Goal: Transaction & Acquisition: Purchase product/service

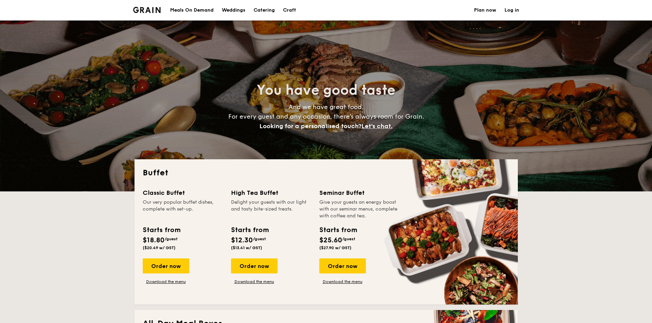
select select
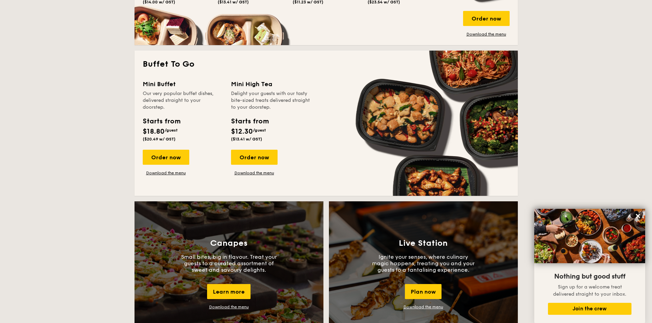
scroll to position [342, 0]
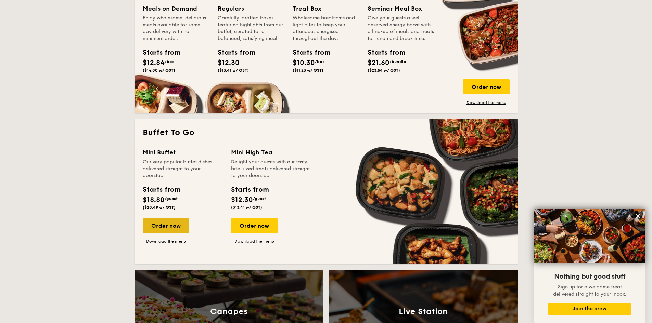
click at [171, 229] on div "Order now" at bounding box center [166, 225] width 47 height 15
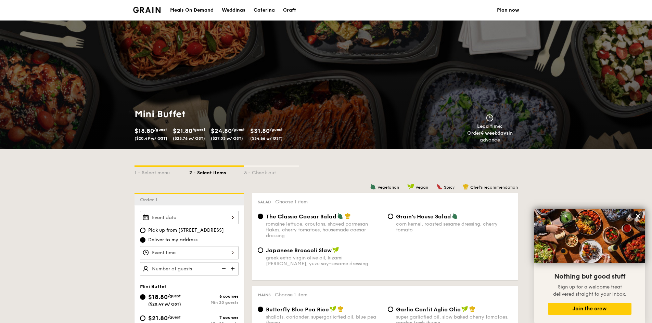
click at [272, 10] on div "Catering" at bounding box center [263, 10] width 21 height 21
select select
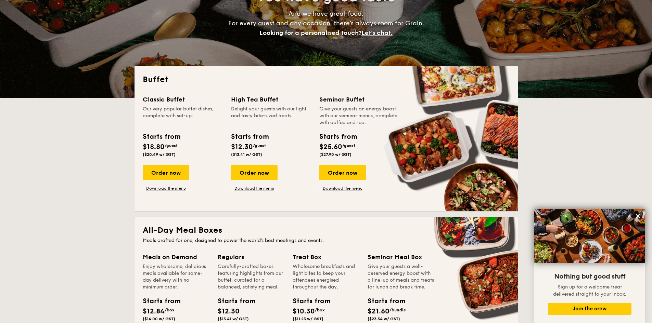
scroll to position [103, 0]
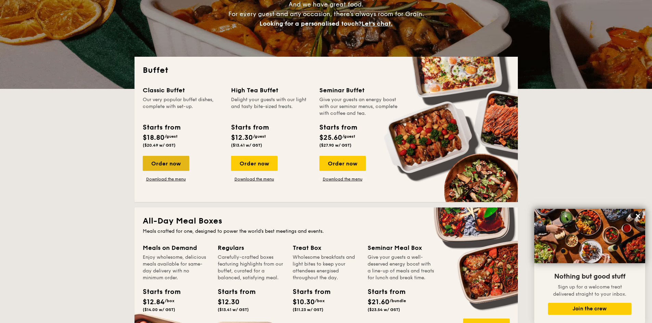
click at [178, 159] on div "Order now" at bounding box center [166, 163] width 47 height 15
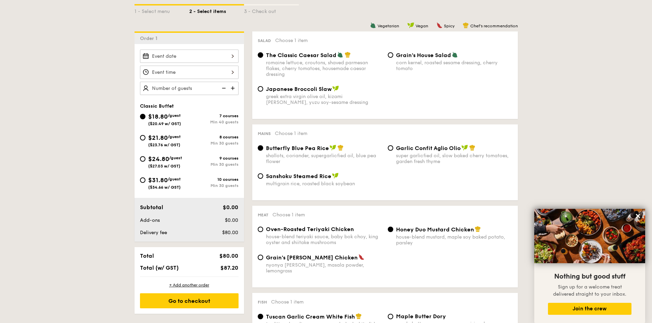
scroll to position [171, 0]
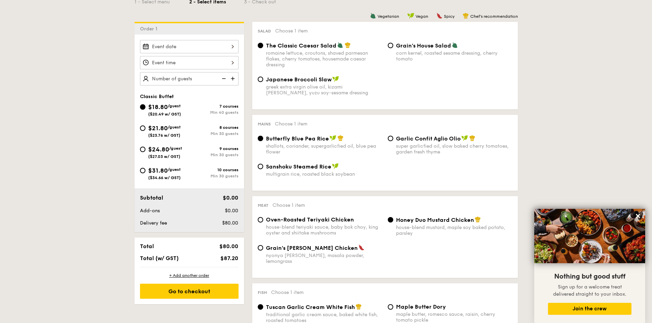
click at [193, 129] on div "8 courses" at bounding box center [213, 127] width 49 height 5
click at [145, 129] on input "$21.80 /guest ($23.76 w/ GST) 8 courses Min 30 guests" at bounding box center [142, 128] width 5 height 5
radio input "true"
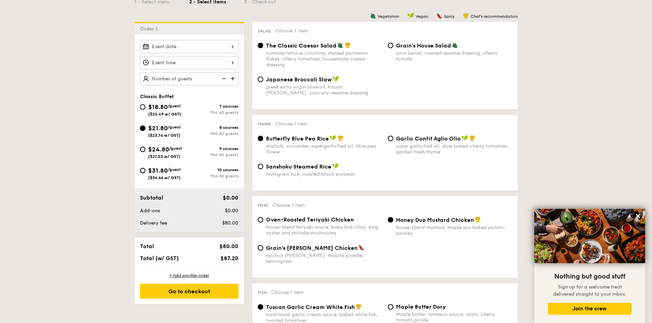
radio input "true"
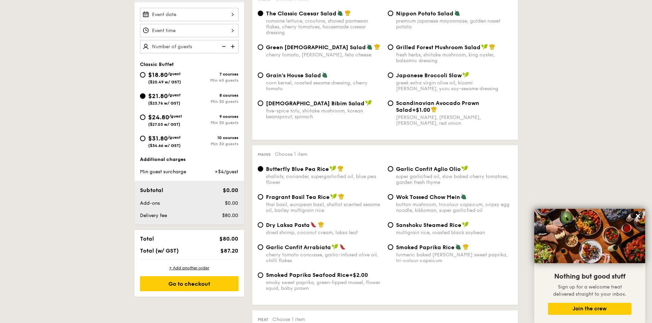
scroll to position [205, 0]
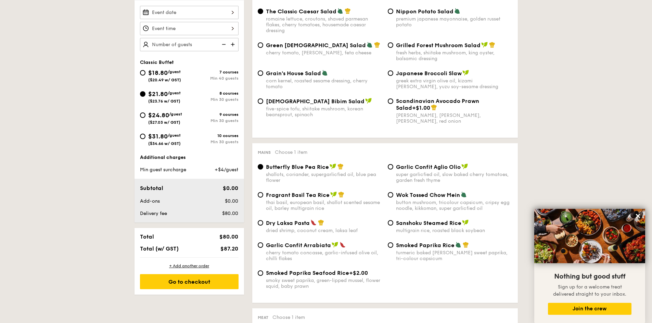
click at [305, 226] on span "Dry Laksa Pasta" at bounding box center [288, 223] width 44 height 6
click at [263, 226] on input "Dry Laksa Pasta dried shrimp, coconut cream, laksa leaf" at bounding box center [260, 222] width 5 height 5
radio input "true"
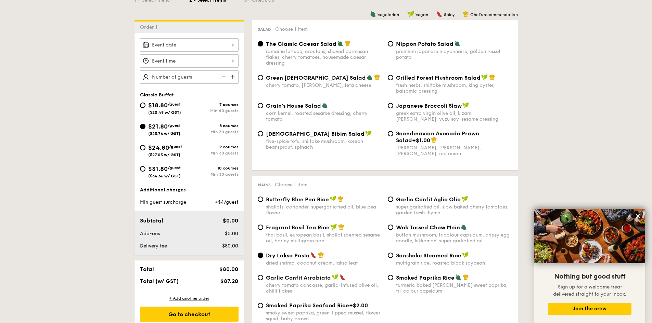
scroll to position [171, 0]
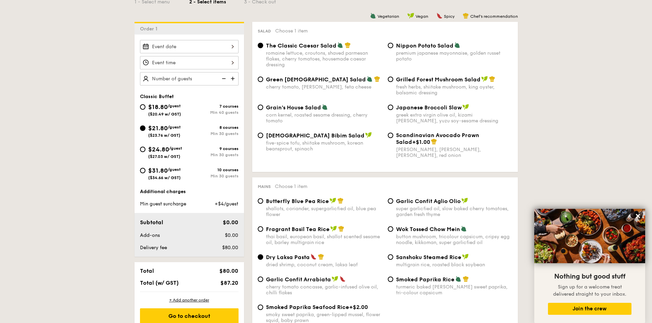
click at [184, 109] on div "$18.80 /guest ($20.49 w/ GST)" at bounding box center [164, 109] width 49 height 14
click at [145, 109] on input "$18.80 /guest ($20.49 w/ GST) 7 courses Min 40 guests" at bounding box center [142, 106] width 5 height 5
radio input "true"
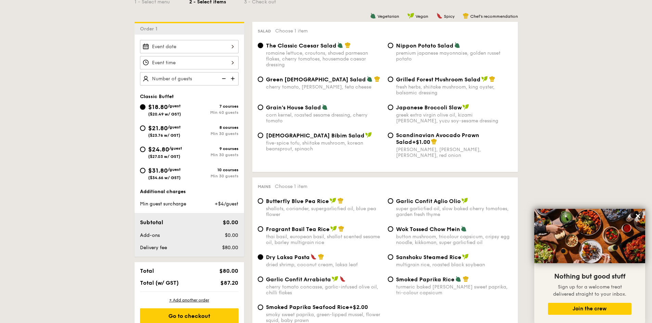
radio input "true"
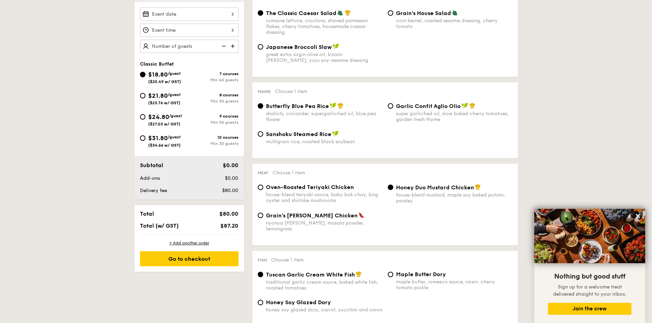
scroll to position [205, 0]
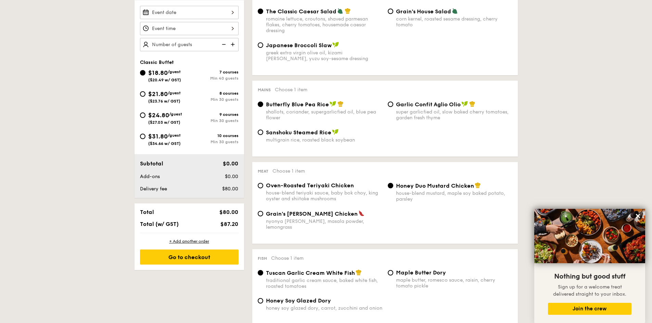
click at [168, 94] on span "$21.80" at bounding box center [157, 94] width 19 height 8
click at [145, 94] on input "$21.80 /guest ($23.76 w/ GST) 8 courses Min 30 guests" at bounding box center [142, 93] width 5 height 5
radio input "true"
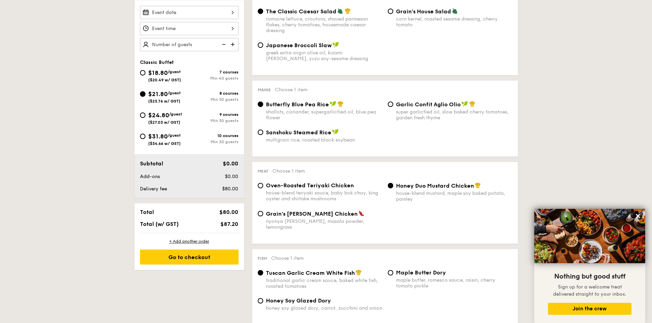
radio input "true"
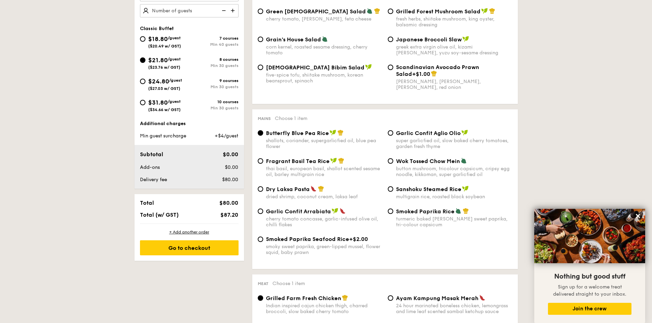
scroll to position [239, 0]
click at [298, 193] on div "Dry Laksa Pasta dried shrimp, coconut cream, laksa leaf" at bounding box center [324, 192] width 116 height 14
click at [263, 192] on input "Dry Laksa Pasta dried shrimp, coconut cream, laksa leaf" at bounding box center [260, 188] width 5 height 5
radio input "true"
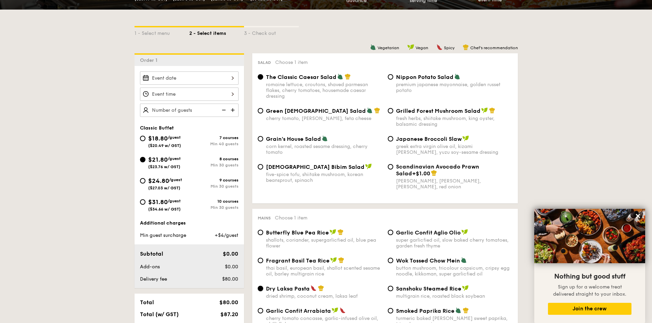
scroll to position [137, 0]
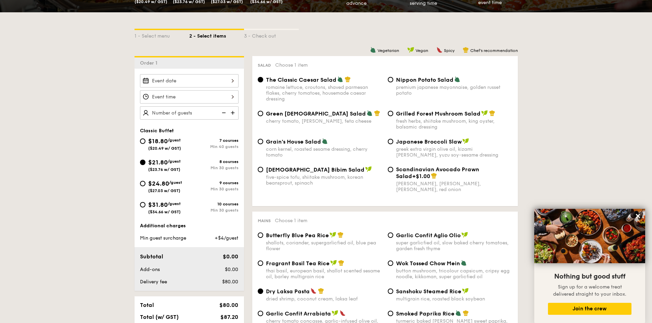
click at [412, 89] on div "premium japanese mayonnaise, golden russet potato" at bounding box center [454, 90] width 116 height 12
click at [393, 82] on input "Nippon Potato Salad premium japanese mayonnaise, golden russet potato" at bounding box center [390, 79] width 5 height 5
radio input "true"
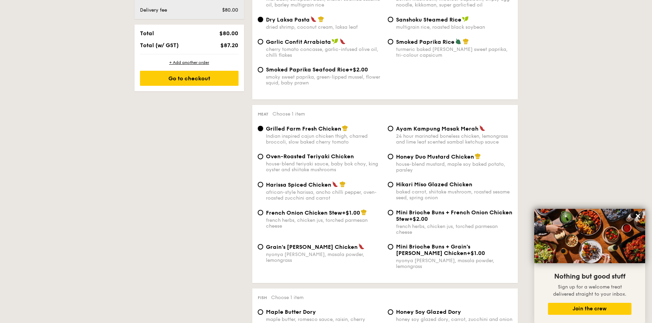
scroll to position [410, 0]
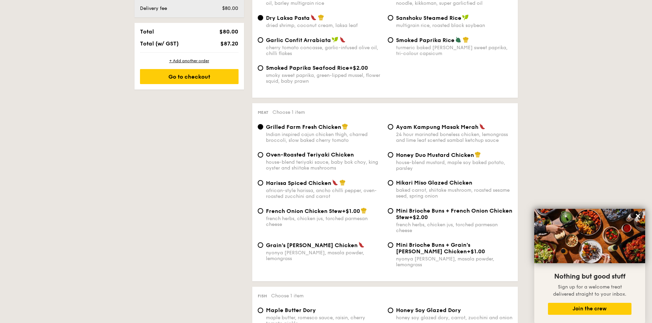
click at [312, 163] on div "house-blend teriyaki sauce, baby bok choy, king oyster and shiitake mushrooms" at bounding box center [324, 165] width 116 height 12
click at [263, 158] on input "Oven-Roasted Teriyaki Chicken house-blend teriyaki sauce, baby bok choy, king o…" at bounding box center [260, 154] width 5 height 5
radio input "true"
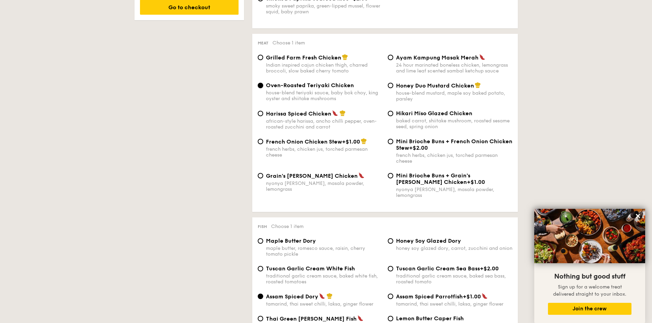
scroll to position [479, 0]
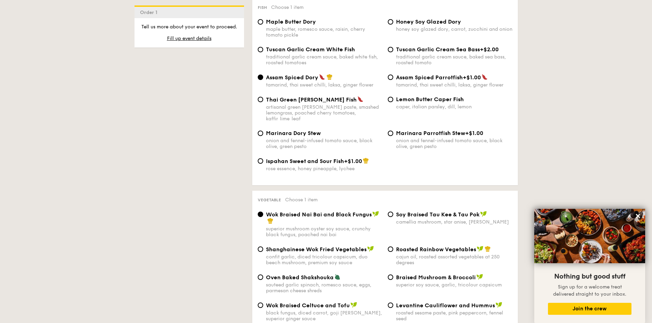
scroll to position [718, 0]
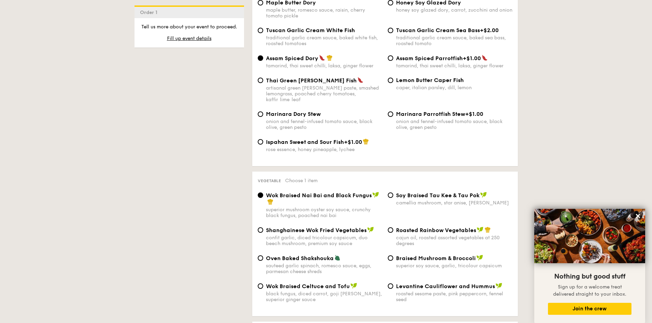
click at [419, 263] on div "superior soy sauce, garlic, tricolour capsicum" at bounding box center [454, 266] width 116 height 6
click at [393, 257] on input "Braised Mushroom & Broccoli superior soy sauce, garlic, tricolour capsicum" at bounding box center [390, 257] width 5 height 5
radio input "true"
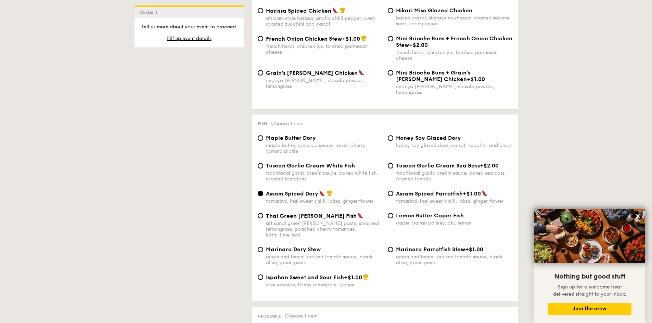
scroll to position [581, 0]
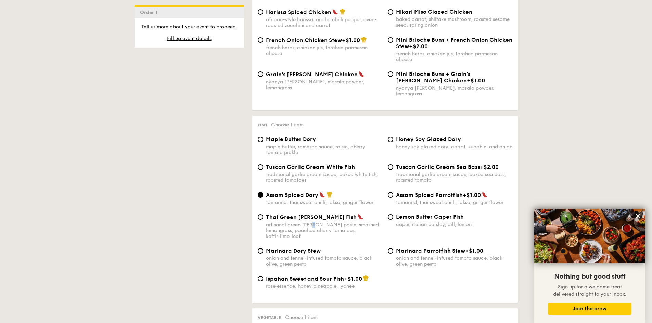
click at [313, 222] on div "artisanal green [PERSON_NAME] paste, smashed lemongrass, poached cherry tomatoe…" at bounding box center [324, 230] width 116 height 17
click at [304, 216] on div "Thai Green [PERSON_NAME] Fish artisanal green [PERSON_NAME] paste, smashed lemo…" at bounding box center [324, 227] width 116 height 26
click at [263, 216] on input "Thai Green [PERSON_NAME] Fish artisanal green [PERSON_NAME] paste, smashed lemo…" at bounding box center [260, 216] width 5 height 5
radio input "true"
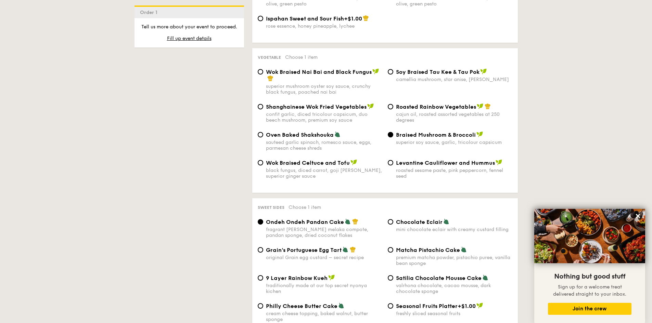
scroll to position [855, 0]
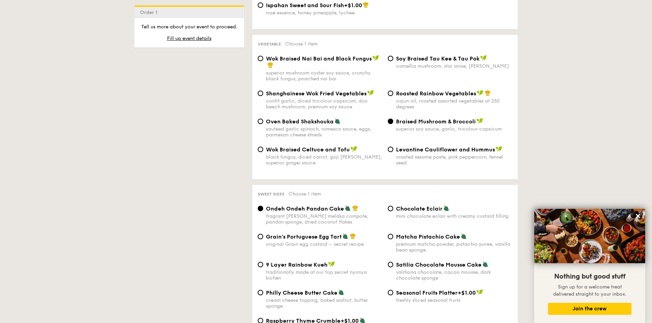
click at [403, 213] on div "mini chocolate eclair with creamy custard filling" at bounding box center [454, 216] width 116 height 6
click at [393, 206] on input "Chocolate Eclair mini chocolate eclair with creamy custard filling" at bounding box center [390, 208] width 5 height 5
radio input "true"
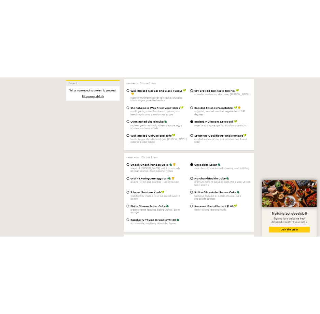
scroll to position [889, 0]
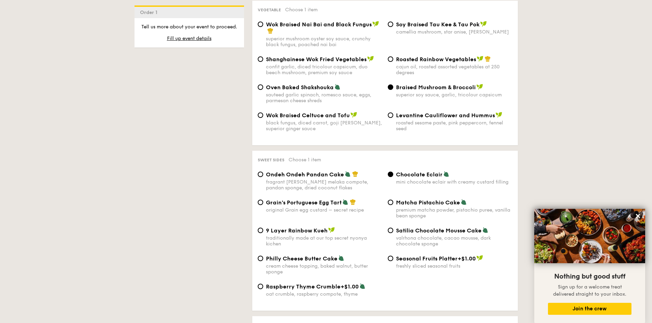
click at [326, 207] on div "original Grain egg custard – secret recipe" at bounding box center [324, 210] width 116 height 6
click at [263, 200] on input "Grain's Portuguese Egg Tart original Grain egg custard – secret recipe" at bounding box center [260, 202] width 5 height 5
radio input "true"
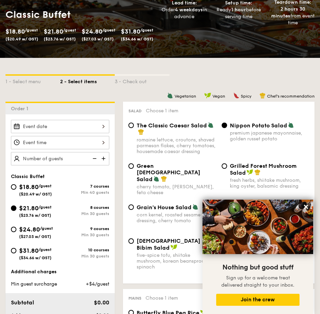
scroll to position [171, 0]
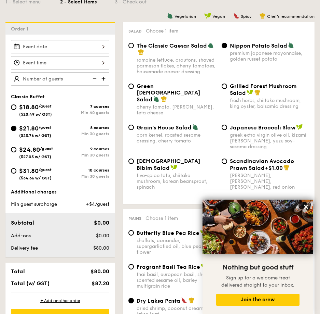
click at [234, 44] on span "Nippon Potato Salad" at bounding box center [258, 45] width 57 height 6
click at [227, 44] on input "Nippon Potato Salad premium japanese mayonnaise, golden russet potato" at bounding box center [224, 45] width 5 height 5
drag, startPoint x: 234, startPoint y: 44, endPoint x: 289, endPoint y: 43, distance: 55.1
click at [287, 43] on div "Nippon Potato Salad" at bounding box center [270, 45] width 80 height 7
click at [227, 43] on input "Nippon Potato Salad premium japanese mayonnaise, golden russet potato" at bounding box center [224, 45] width 5 height 5
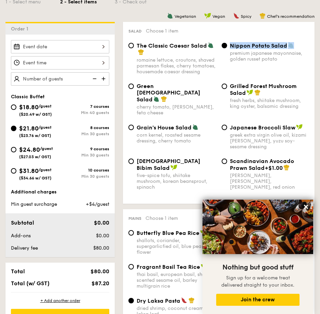
click at [288, 45] on img at bounding box center [291, 45] width 6 height 6
click at [227, 45] on input "Nippon Potato Salad premium japanese mayonnaise, golden russet potato" at bounding box center [224, 45] width 5 height 5
copy span "Nippon Potato Salad"
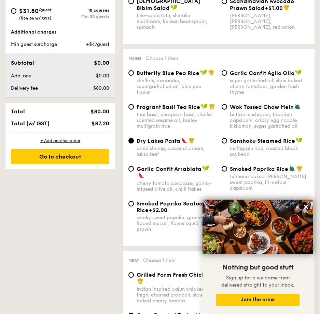
scroll to position [342, 0]
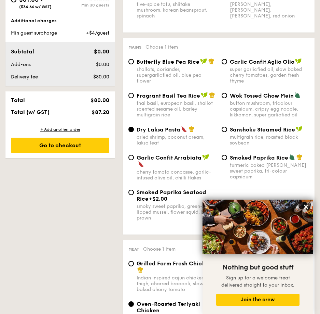
click at [140, 126] on span "Dry Laksa Pasta" at bounding box center [159, 129] width 44 height 6
click at [134, 127] on input "Dry Laksa Pasta dried shrimp, coconut cream, laksa leaf" at bounding box center [131, 129] width 5 height 5
drag, startPoint x: 140, startPoint y: 120, endPoint x: 168, endPoint y: 121, distance: 28.0
click at [168, 126] on span "Dry Laksa Pasta" at bounding box center [159, 129] width 44 height 6
click at [134, 127] on input "Dry Laksa Pasta dried shrimp, coconut cream, laksa leaf" at bounding box center [131, 129] width 5 height 5
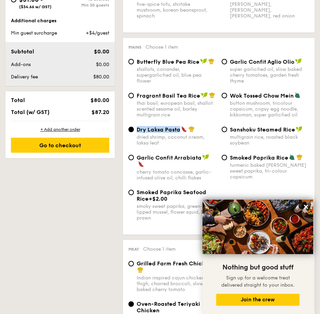
copy span "Dry Laksa Pasta"
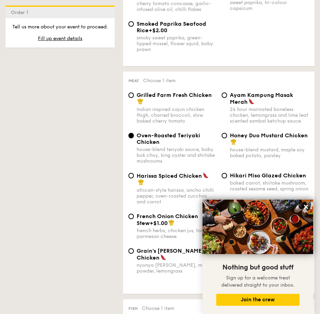
scroll to position [513, 0]
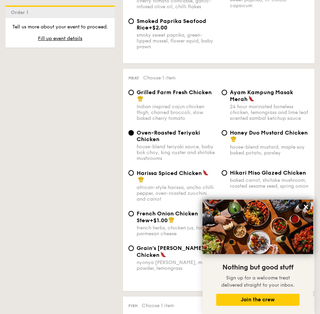
click at [142, 129] on span "Oven-Roasted Teriyaki Chicken" at bounding box center [169, 135] width 64 height 13
click at [134, 130] on input "Oven-Roasted Teriyaki Chicken house-blend teriyaki sauce, baby bok choy, king o…" at bounding box center [131, 132] width 5 height 5
drag, startPoint x: 142, startPoint y: 123, endPoint x: 161, endPoint y: 130, distance: 19.9
click at [161, 130] on div "Oven-Roasted Teriyaki Chicken" at bounding box center [177, 135] width 80 height 13
click at [134, 130] on input "Oven-Roasted Teriyaki Chicken house-blend teriyaki sauce, baby bok choy, king o…" at bounding box center [131, 132] width 5 height 5
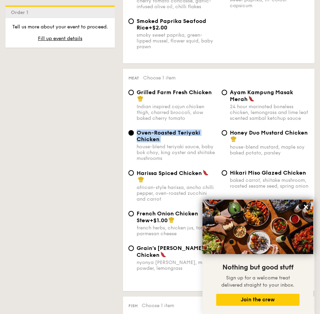
copy span "Oven-Roasted Teriyaki Chicken"
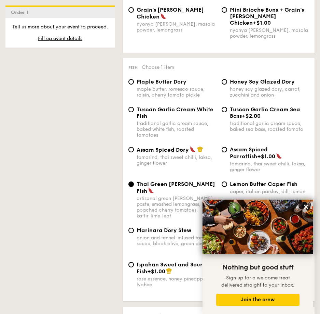
scroll to position [752, 0]
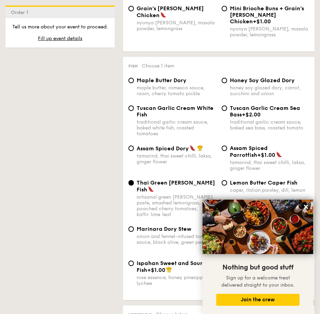
click at [141, 179] on span "Thai Green [PERSON_NAME] Fish" at bounding box center [176, 185] width 79 height 13
click at [134, 180] on input "Thai Green [PERSON_NAME] Fish artisanal green [PERSON_NAME] paste, smashed lemo…" at bounding box center [131, 182] width 5 height 5
drag, startPoint x: 141, startPoint y: 161, endPoint x: 194, endPoint y: 160, distance: 53.4
click at [194, 179] on span "Thai Green [PERSON_NAME] Fish" at bounding box center [176, 185] width 79 height 13
click at [134, 180] on input "Thai Green [PERSON_NAME] Fish artisanal green [PERSON_NAME] paste, smashed lemo…" at bounding box center [131, 182] width 5 height 5
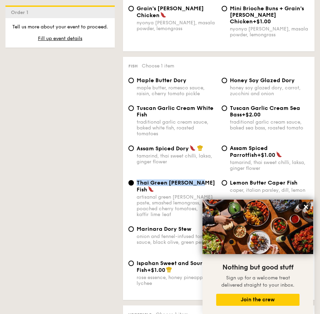
copy span "Thai Green [PERSON_NAME] Fish"
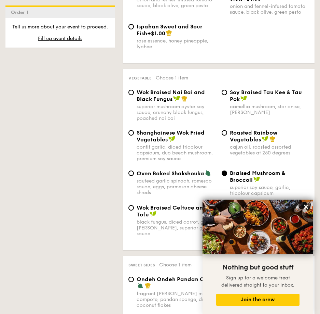
scroll to position [992, 0]
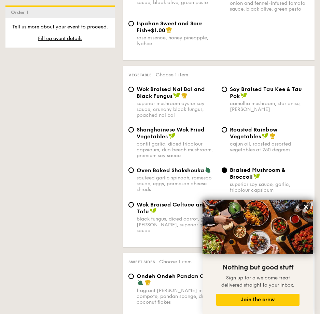
click at [235, 167] on span "Braised Mushroom & Broccoli" at bounding box center [257, 173] width 55 height 13
click at [227, 167] on input "Braised Mushroom & Broccoli superior soy sauce, garlic, tricolour capsicum" at bounding box center [224, 169] width 5 height 5
drag, startPoint x: 235, startPoint y: 134, endPoint x: 300, endPoint y: 137, distance: 65.4
click at [286, 167] on span "Braised Mushroom & Broccoli" at bounding box center [257, 173] width 55 height 13
click at [227, 167] on input "Braised Mushroom & Broccoli superior soy sauce, garlic, tricolour capsicum" at bounding box center [224, 169] width 5 height 5
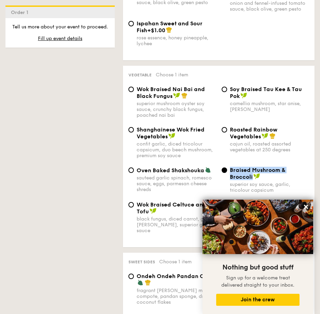
copy span "Braised Mushroom & Broccoli"
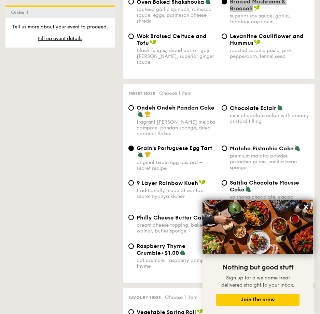
scroll to position [1163, 0]
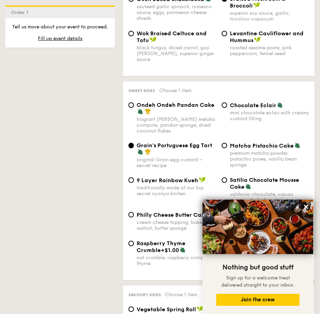
click at [140, 142] on span "Grain's Portuguese Egg Tart" at bounding box center [175, 145] width 76 height 6
click at [134, 143] on input "Grain's Portuguese Egg Tart original Grain egg custard – secret recipe" at bounding box center [131, 145] width 5 height 5
drag, startPoint x: 140, startPoint y: 104, endPoint x: 207, endPoint y: 106, distance: 66.7
click at [207, 142] on span "Grain's Portuguese Egg Tart" at bounding box center [175, 145] width 76 height 6
click at [134, 143] on input "Grain's Portuguese Egg Tart original Grain egg custard – secret recipe" at bounding box center [131, 145] width 5 height 5
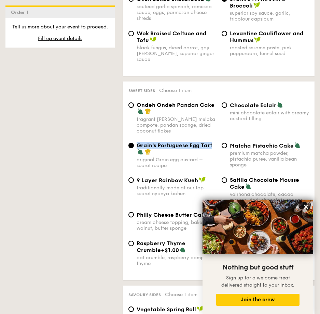
copy span "Grain's Portuguese Egg Tart"
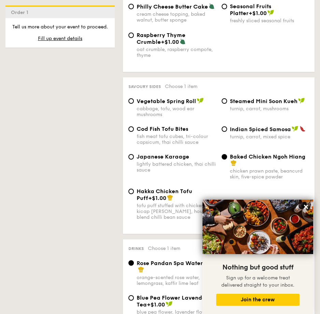
scroll to position [1368, 0]
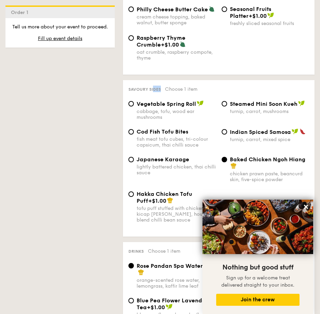
drag, startPoint x: 130, startPoint y: 48, endPoint x: 140, endPoint y: 49, distance: 9.2
click at [140, 87] on span "Savoury sides" at bounding box center [145, 89] width 32 height 5
click at [131, 86] on div "Savoury sides Choose 1 item" at bounding box center [219, 89] width 181 height 6
drag, startPoint x: 131, startPoint y: 47, endPoint x: 141, endPoint y: 50, distance: 10.9
click at [131, 86] on div "Savoury sides Choose 1 item" at bounding box center [219, 89] width 181 height 6
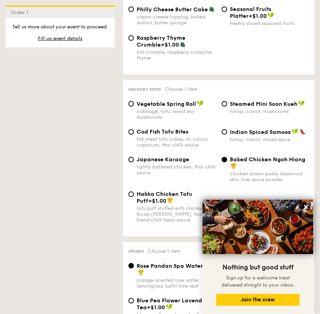
drag, startPoint x: 150, startPoint y: 51, endPoint x: 154, endPoint y: 50, distance: 3.8
click at [154, 87] on span "Savoury sides" at bounding box center [145, 89] width 32 height 5
click at [135, 87] on span "Savoury sides" at bounding box center [145, 89] width 32 height 5
drag, startPoint x: 135, startPoint y: 48, endPoint x: 149, endPoint y: 52, distance: 14.9
click at [136, 87] on span "Savoury sides" at bounding box center [145, 89] width 32 height 5
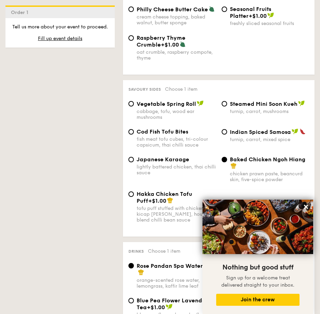
click at [153, 87] on span "Savoury sides" at bounding box center [145, 89] width 32 height 5
copy span "Savoury sides"
click at [137, 249] on span "Drinks" at bounding box center [136, 251] width 15 height 5
copy span "Drinks"
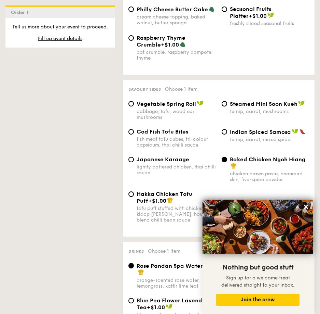
click at [266, 191] on div "Hakka Chicken Tofu Puff +$1.00 tofu puff stuffed with chicken, kicap [PERSON_NA…" at bounding box center [219, 211] width 186 height 40
click at [246, 171] on div "chicken prawn paste, beancurd skin, five-spice powder" at bounding box center [270, 177] width 80 height 12
click at [227, 157] on input "Baked Chicken Ngoh Hiang chicken prawn paste, beancurd skin, five-spice powder" at bounding box center [224, 159] width 5 height 5
click at [240, 156] on span "Baked Chicken Ngoh Hiang" at bounding box center [268, 159] width 76 height 6
click at [227, 157] on input "Baked Chicken Ngoh Hiang chicken prawn paste, beancurd skin, five-spice powder" at bounding box center [224, 159] width 5 height 5
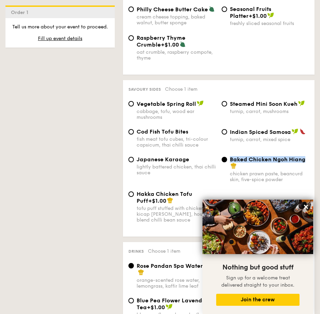
drag, startPoint x: 240, startPoint y: 118, endPoint x: 303, endPoint y: 119, distance: 63.3
click at [303, 156] on span "Baked Chicken Ngoh Hiang" at bounding box center [268, 159] width 76 height 6
click at [227, 157] on input "Baked Chicken Ngoh Hiang chicken prawn paste, beancurd skin, five-spice powder" at bounding box center [224, 159] width 5 height 5
copy span "Baked Chicken Ngoh Hiang"
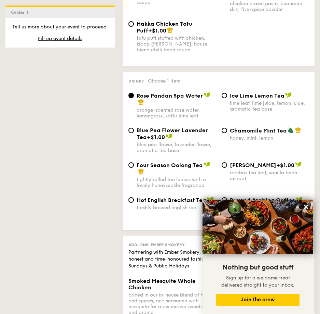
scroll to position [1539, 0]
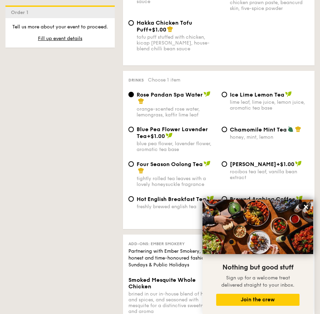
click at [142, 91] on span "Rose Pandan Spa Water" at bounding box center [170, 94] width 66 height 6
click at [134, 92] on input "Rose Pandan Spa Water orange-scented rose water, lemongrass, kaffir lime leaf" at bounding box center [131, 94] width 5 height 5
drag, startPoint x: 142, startPoint y: 55, endPoint x: 192, endPoint y: 56, distance: 49.9
click at [192, 91] on span "Rose Pandan Spa Water" at bounding box center [170, 94] width 66 height 6
click at [134, 92] on input "Rose Pandan Spa Water orange-scented rose water, lemongrass, kaffir lime leaf" at bounding box center [131, 94] width 5 height 5
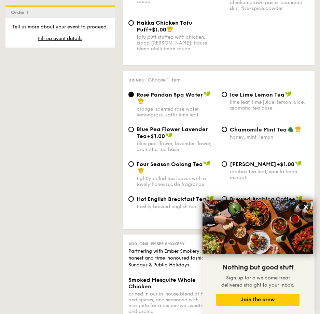
click at [141, 161] on span "Four Season Oolong Tea" at bounding box center [170, 164] width 66 height 6
click at [134, 161] on input "Four Season Oolong Tea tightly rolled tea leaves with a lovely honeysuckle frag…" at bounding box center [131, 163] width 5 height 5
radio input "true"
drag, startPoint x: 141, startPoint y: 123, endPoint x: 199, endPoint y: 123, distance: 58.5
click at [199, 161] on span "Four Season Oolong Tea" at bounding box center [170, 164] width 66 height 6
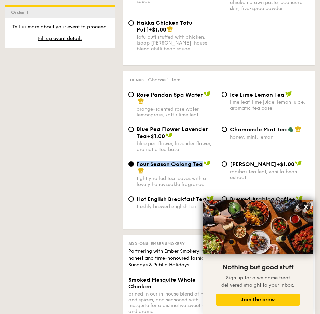
click at [134, 161] on input "Four Season Oolong Tea tightly rolled tea leaves with a lovely honeysuckle frag…" at bounding box center [131, 163] width 5 height 5
copy span "Four Season Oolong Tea"
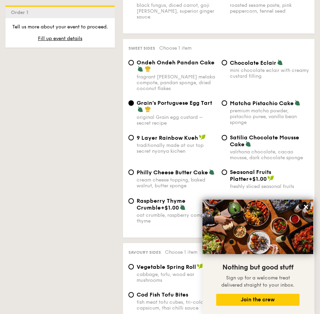
scroll to position [1197, 0]
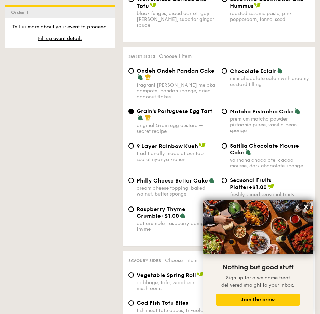
click at [144, 108] on span "Grain's Portuguese Egg Tart" at bounding box center [175, 111] width 76 height 6
click at [134, 108] on input "Grain's Portuguese Egg Tart original Grain egg custard – secret recipe" at bounding box center [131, 110] width 5 height 5
drag, startPoint x: 144, startPoint y: 70, endPoint x: 210, endPoint y: 74, distance: 66.4
click at [210, 108] on span "Grain's Portuguese Egg Tart" at bounding box center [175, 111] width 76 height 6
click at [134, 108] on input "Grain's Portuguese Egg Tart original Grain egg custard – secret recipe" at bounding box center [131, 110] width 5 height 5
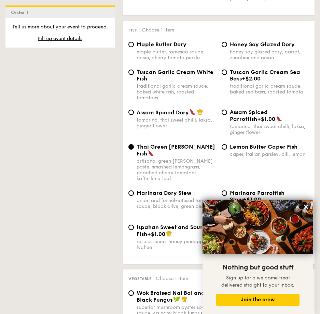
scroll to position [787, 0]
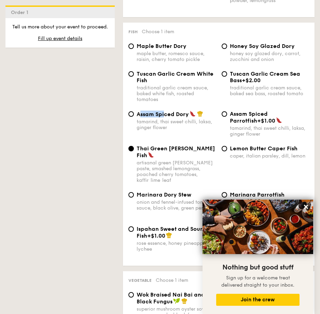
drag, startPoint x: 139, startPoint y: 93, endPoint x: 165, endPoint y: 93, distance: 26.0
click at [165, 111] on span "Assam Spiced Dory" at bounding box center [163, 114] width 52 height 6
click at [147, 111] on span "Assam Spiced Dory" at bounding box center [163, 114] width 52 height 6
click at [134, 111] on input "Assam Spiced Dory tamarind, thai sweet chilli, laksa, ginger flower" at bounding box center [131, 113] width 5 height 5
radio input "true"
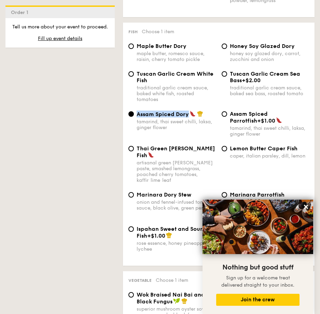
drag, startPoint x: 147, startPoint y: 91, endPoint x: 180, endPoint y: 93, distance: 33.6
click at [180, 111] on span "Assam Spiced Dory" at bounding box center [163, 114] width 52 height 6
click at [134, 111] on input "Assam Spiced Dory tamarind, thai sweet chilli, laksa, ginger flower" at bounding box center [131, 113] width 5 height 5
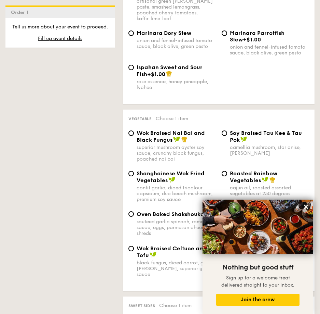
scroll to position [992, 0]
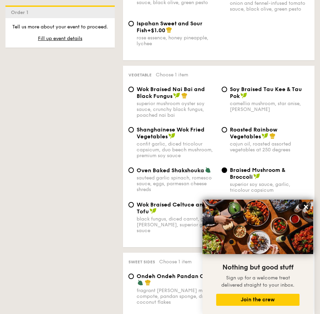
click at [258, 167] on span "Braised Mushroom & Broccoli" at bounding box center [257, 173] width 55 height 13
click at [227, 167] on input "Braised Mushroom & Broccoli superior soy sauce, garlic, tricolour capsicum" at bounding box center [224, 169] width 5 height 5
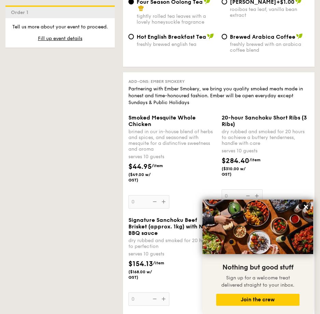
scroll to position [1710, 0]
